Goal: Information Seeking & Learning: Check status

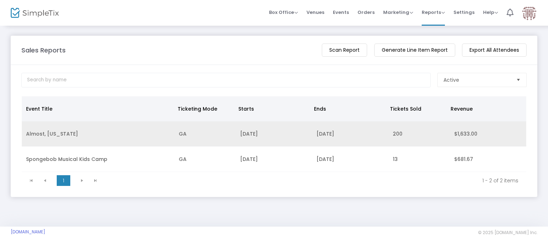
click at [62, 133] on td "Almost, [US_STATE]" at bounding box center [98, 133] width 153 height 25
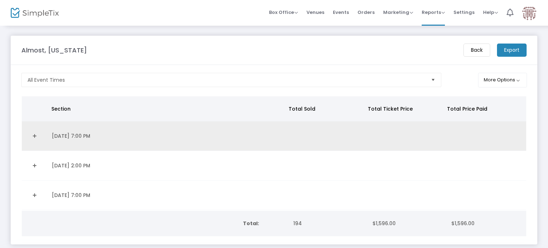
click at [248, 138] on td "[DATE] 7:00 PM" at bounding box center [166, 136] width 239 height 30
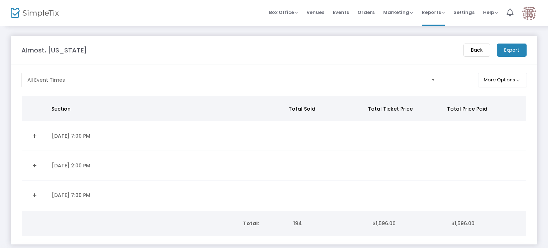
click at [50, 138] on td "[DATE] 7:00 PM" at bounding box center [166, 136] width 239 height 30
click at [33, 138] on link "Expand Details" at bounding box center [34, 135] width 17 height 11
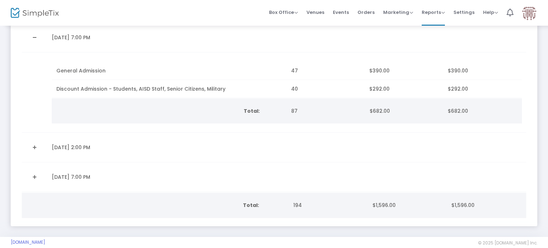
scroll to position [99, 0]
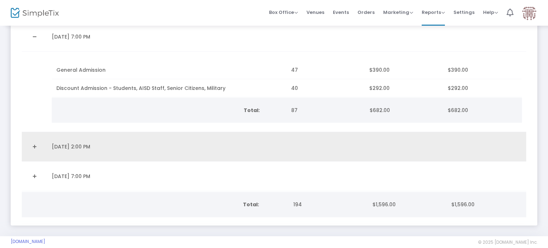
click at [37, 147] on link "Expand Details" at bounding box center [34, 146] width 17 height 11
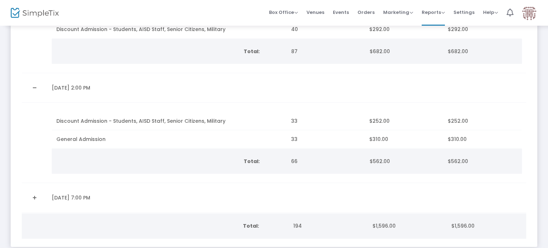
scroll to position [159, 0]
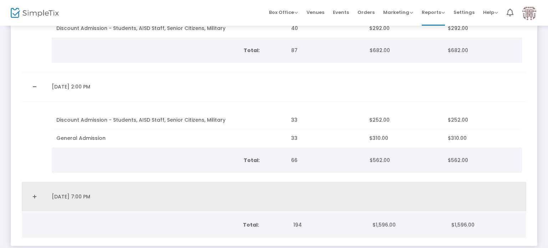
click at [37, 194] on link "Expand Details" at bounding box center [34, 196] width 17 height 11
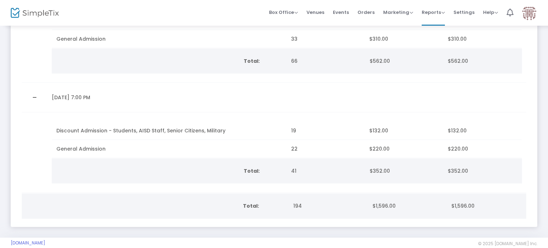
scroll to position [260, 0]
click at [437, 11] on span "Reports" at bounding box center [433, 12] width 23 height 7
click at [435, 26] on li "Analytics" at bounding box center [445, 24] width 46 height 14
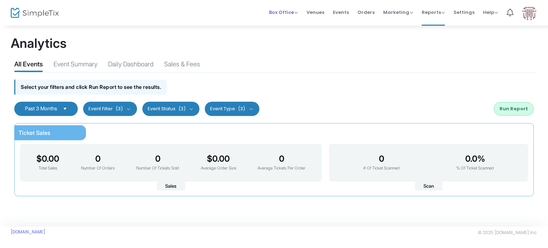
click at [291, 10] on span "Box Office" at bounding box center [283, 12] width 29 height 7
click at [347, 11] on span "Events" at bounding box center [341, 12] width 16 height 18
